Goal: Find specific fact

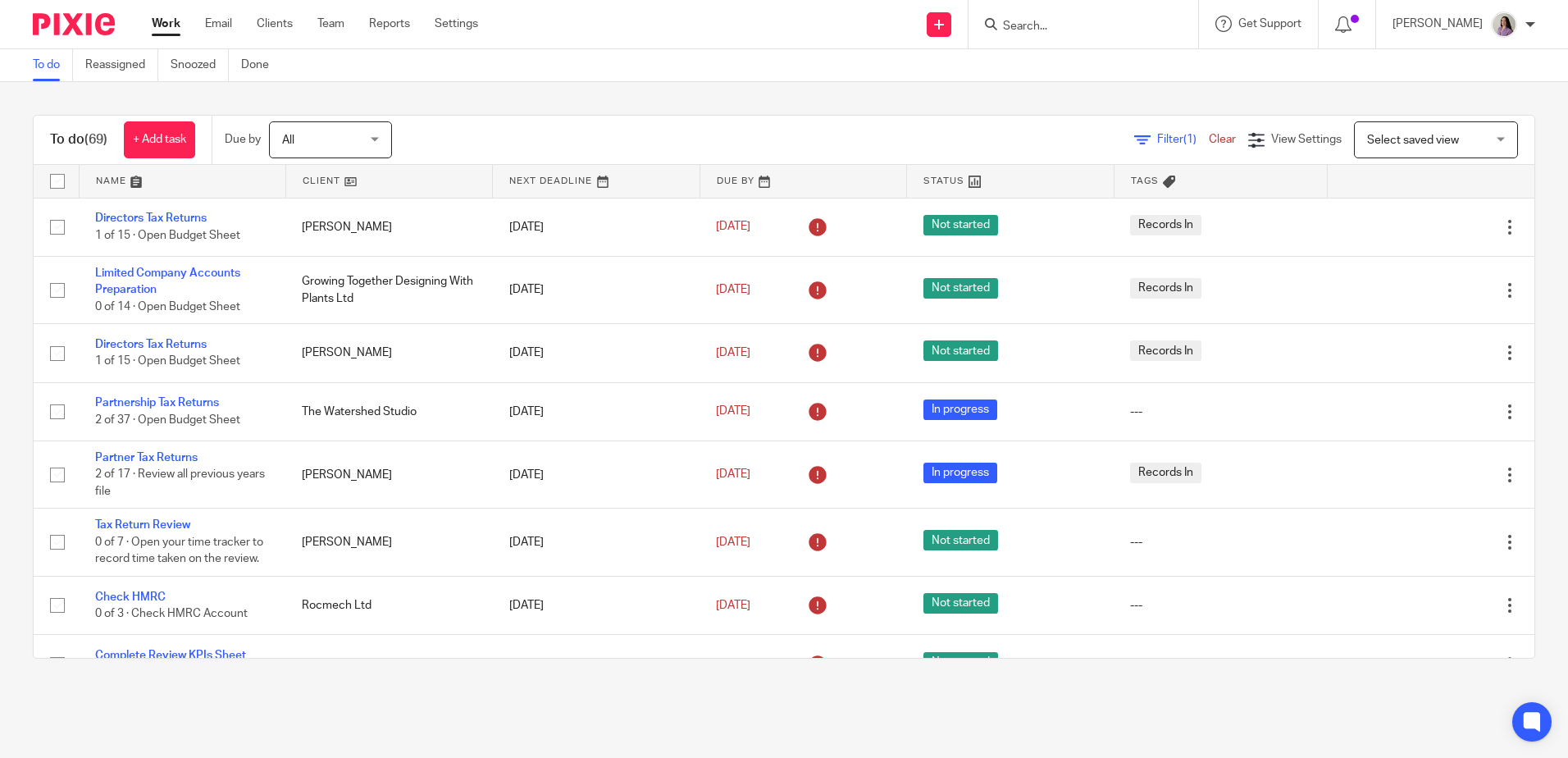
click at [1107, 33] on input "Search" at bounding box center [1075, 27] width 147 height 15
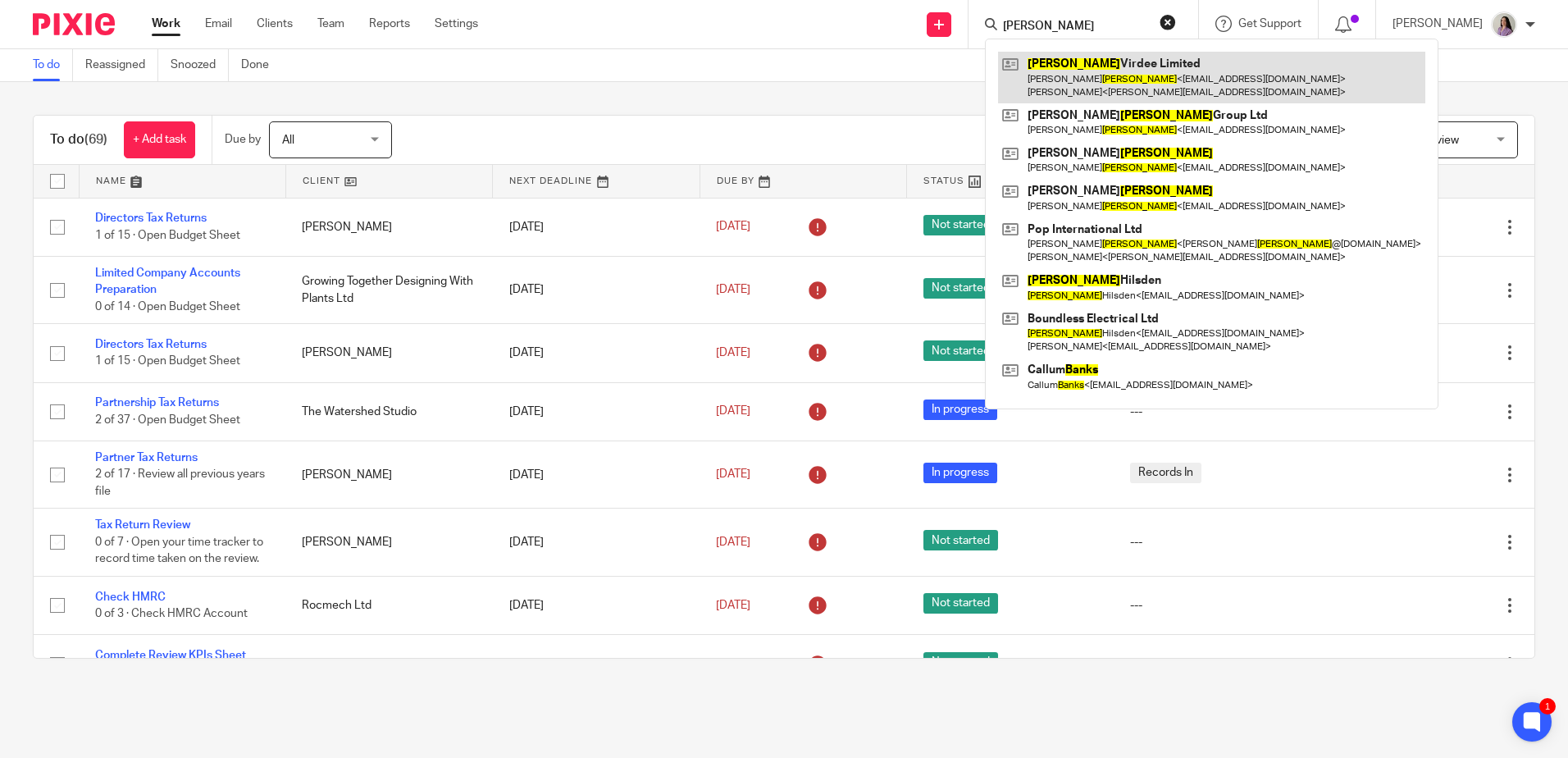
type input "hanks"
click at [1115, 82] on link at bounding box center [1212, 76] width 428 height 50
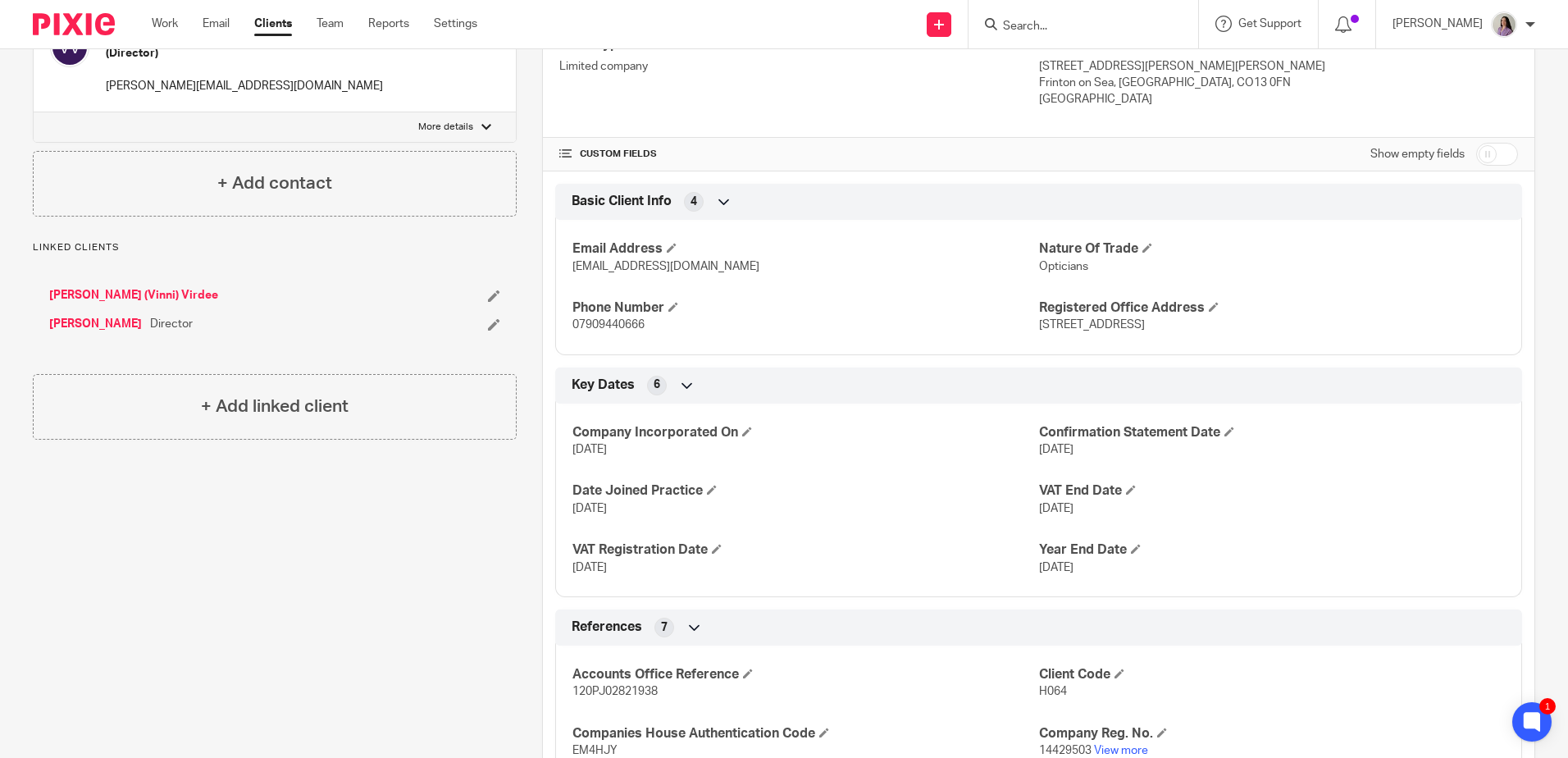
scroll to position [656, 0]
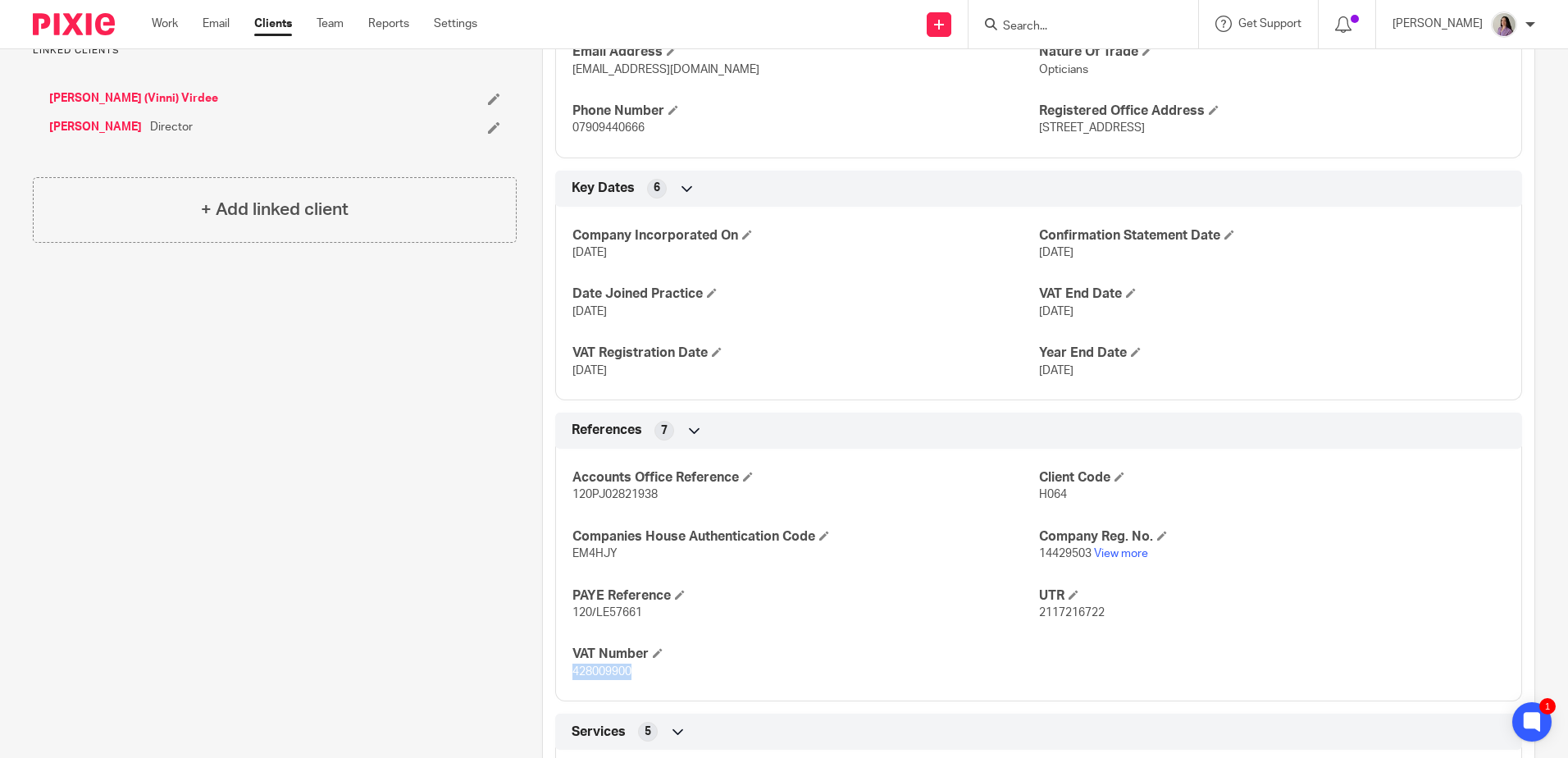
drag, startPoint x: 637, startPoint y: 681, endPoint x: 571, endPoint y: 678, distance: 66.1
click at [571, 678] on div "Accounts Office Reference 120PJ02821938 Client Code H064 Companies House Authen…" at bounding box center [1038, 568] width 967 height 265
copy span "428009900"
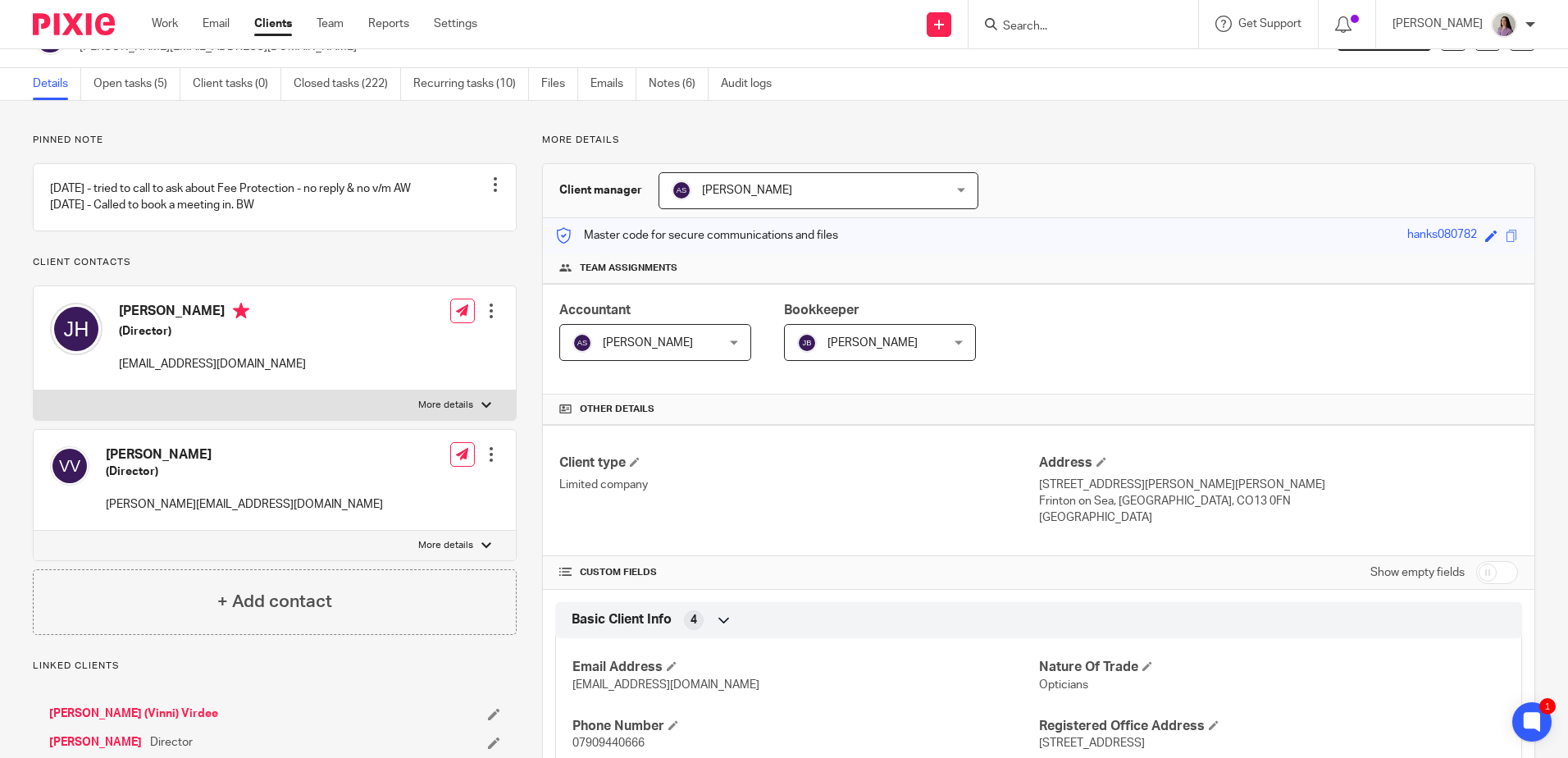
scroll to position [0, 0]
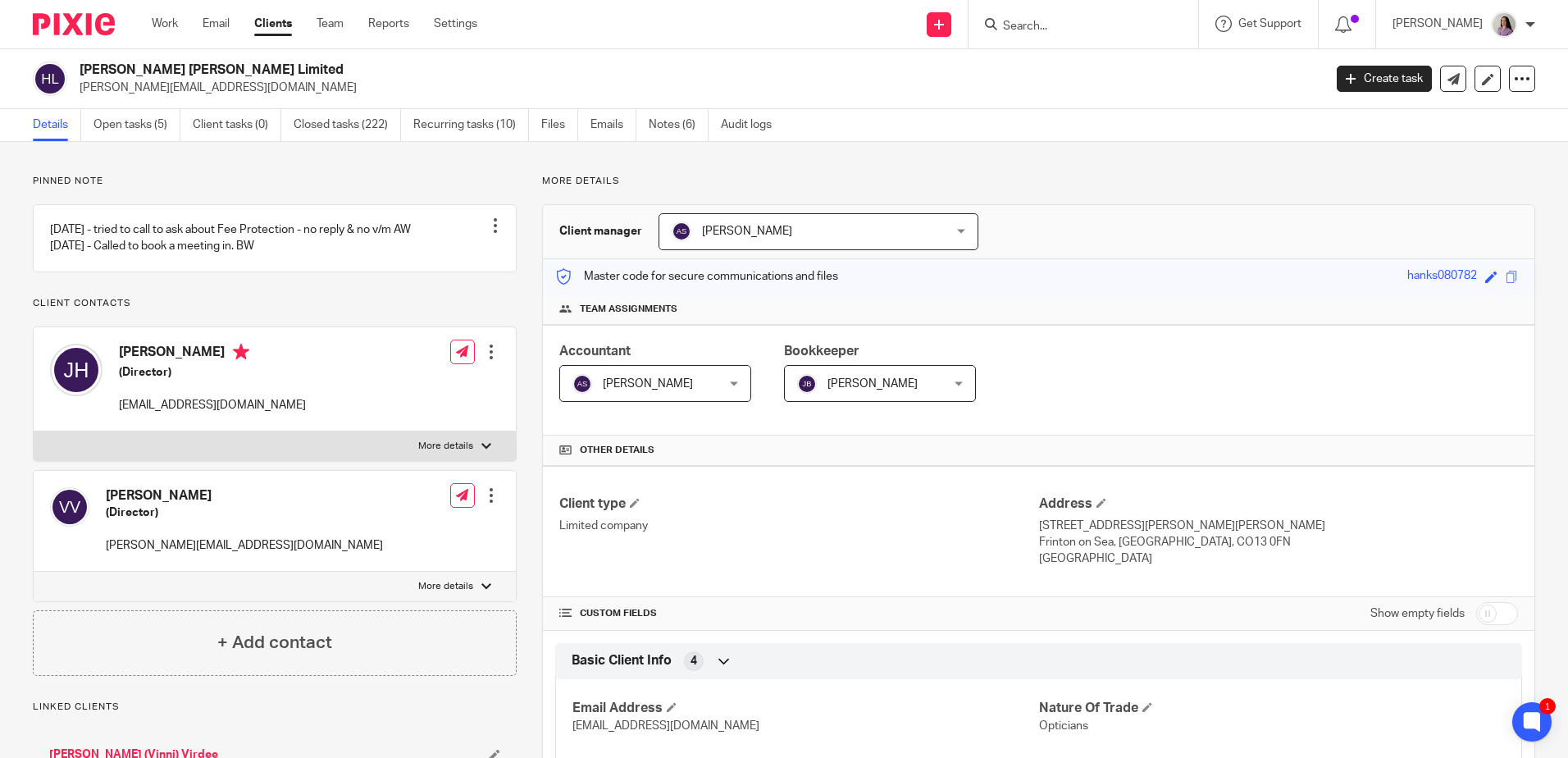
click at [155, 142] on div "Details Open tasks (5) Client tasks (0) Closed tasks (222) Recurring tasks (10)…" at bounding box center [784, 126] width 1568 height 33
click at [174, 26] on link "Work" at bounding box center [165, 24] width 26 height 17
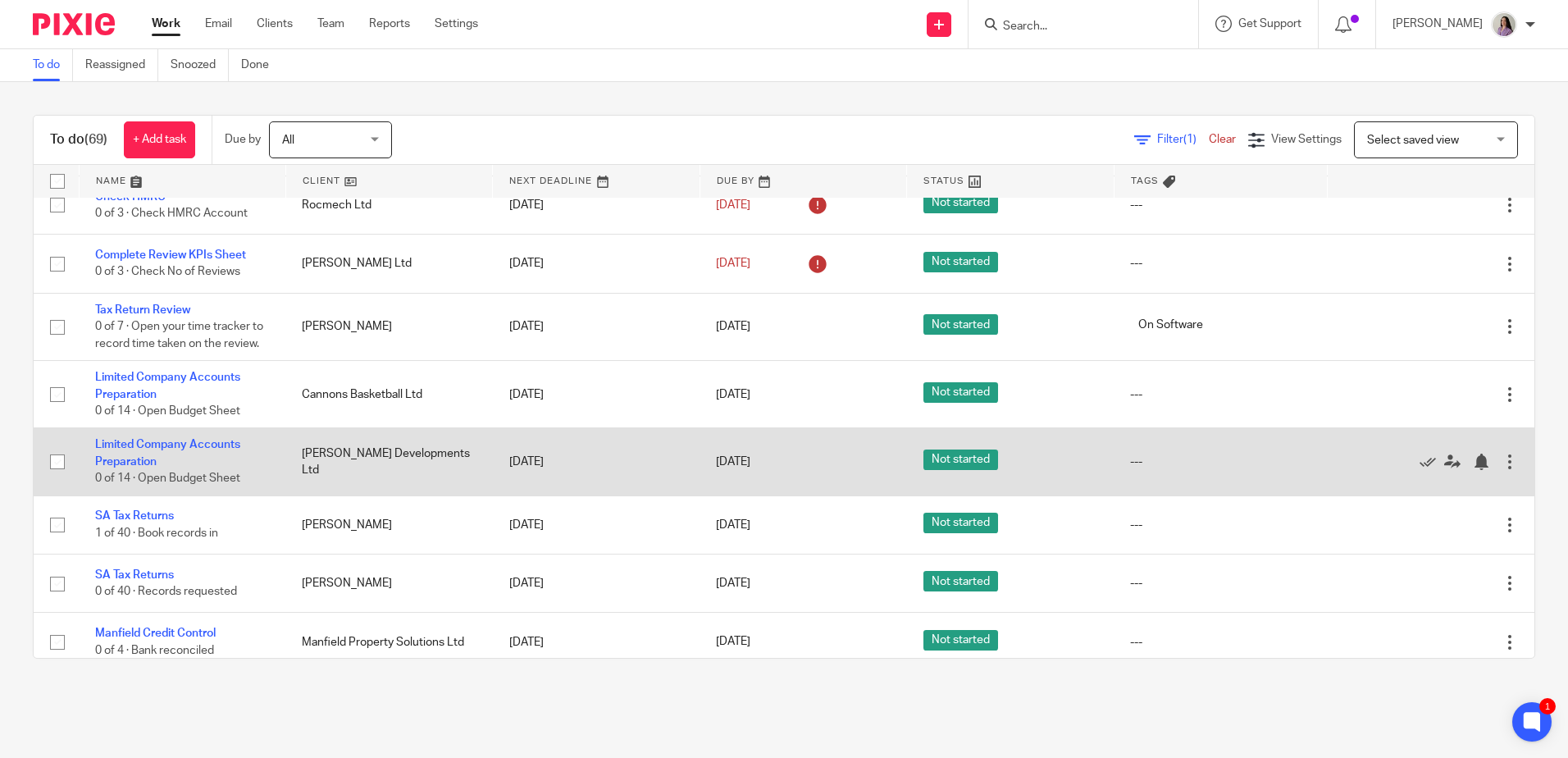
scroll to position [492, 0]
